Goal: Communication & Community: Answer question/provide support

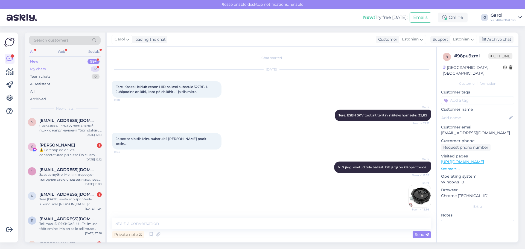
scroll to position [689, 0]
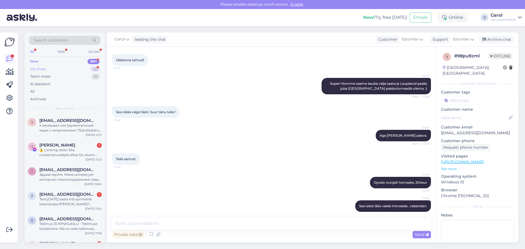
click at [64, 69] on div "My chats 12" at bounding box center [65, 69] width 72 height 8
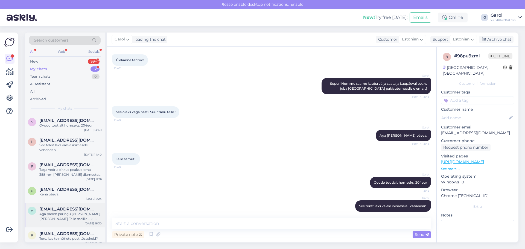
click at [69, 216] on div "Aga panen päringu [PERSON_NAME] [PERSON_NAME] Teile meilile - kui olemas." at bounding box center [70, 216] width 62 height 10
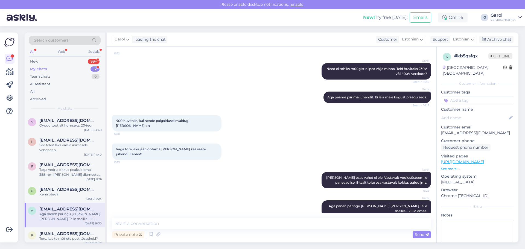
click at [451, 130] on p "[EMAIL_ADDRESS][DOMAIN_NAME]" at bounding box center [477, 133] width 73 height 6
copy p "[EMAIL_ADDRESS][DOMAIN_NAME]"
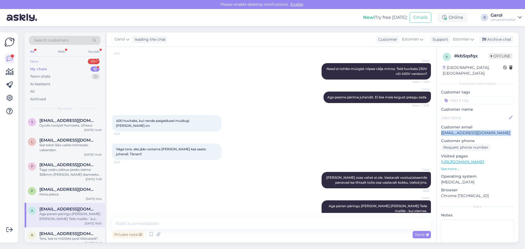
click at [56, 62] on div "New 99+" at bounding box center [65, 62] width 72 height 8
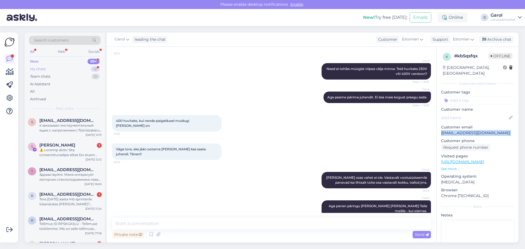
click at [54, 70] on div "My chats 12" at bounding box center [65, 69] width 72 height 8
